Goal: Check status: Check status

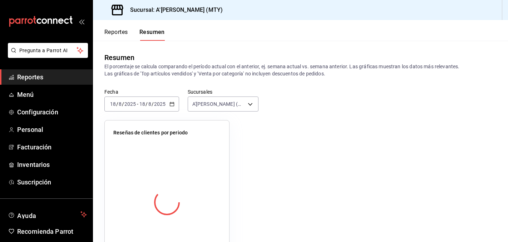
click at [59, 78] on span "Reportes" at bounding box center [52, 77] width 70 height 10
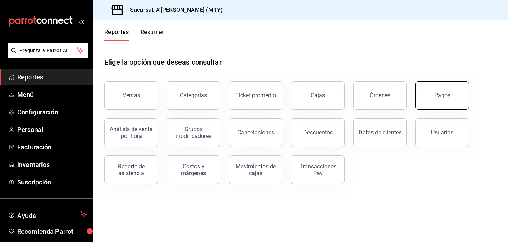
click at [439, 88] on button "Pagos" at bounding box center [442, 95] width 54 height 29
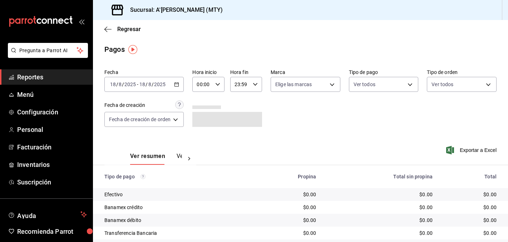
click at [179, 84] on icon "button" at bounding box center [176, 84] width 5 height 5
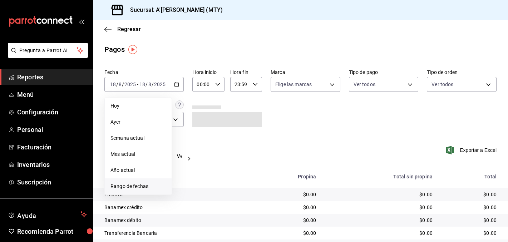
click at [132, 188] on span "Rango de fechas" at bounding box center [137, 187] width 55 height 8
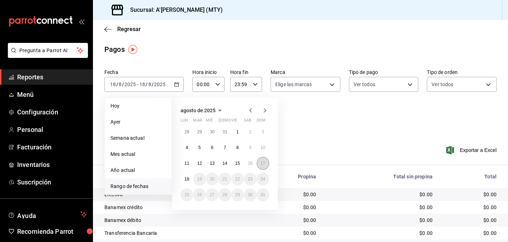
click at [265, 160] on button "17" at bounding box center [263, 163] width 13 height 13
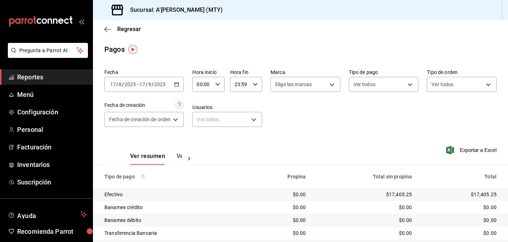
scroll to position [35, 0]
